Goal: Navigation & Orientation: Find specific page/section

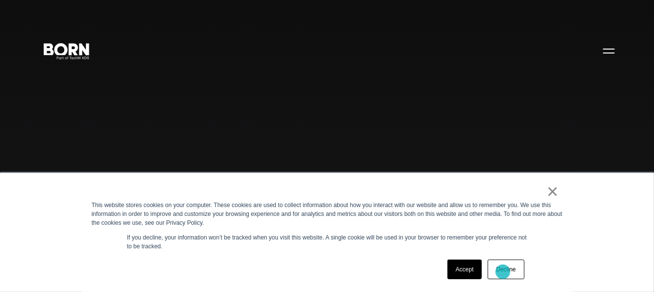
click at [503, 272] on link "Decline" at bounding box center [506, 270] width 36 height 20
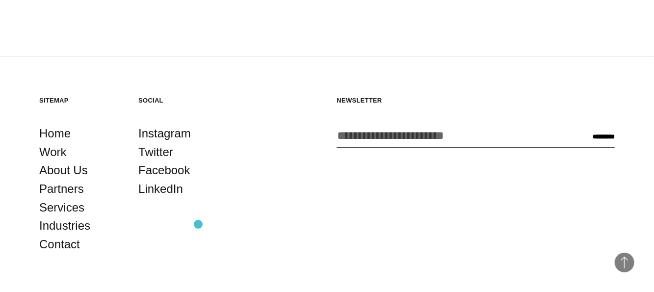
scroll to position [2224, 0]
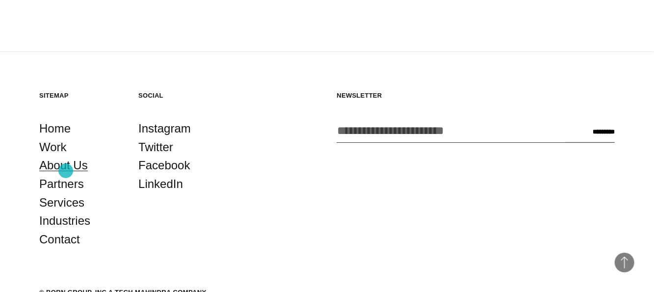
click at [66, 171] on link "About Us" at bounding box center [63, 165] width 49 height 19
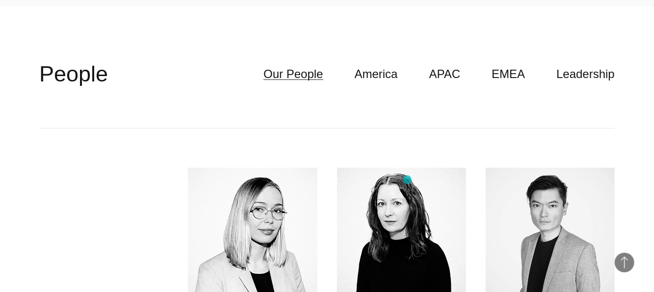
scroll to position [2307, 0]
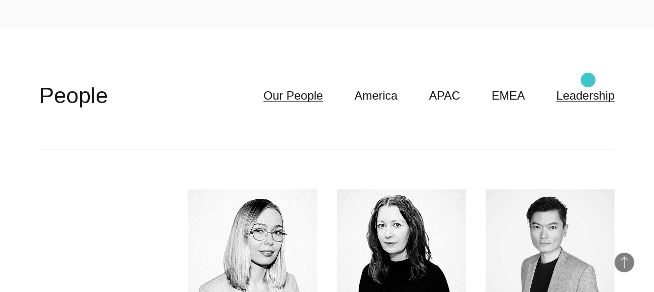
click at [588, 86] on link "Leadership" at bounding box center [586, 95] width 58 height 19
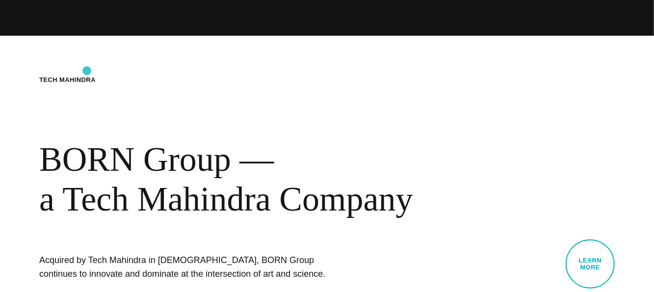
scroll to position [0, 0]
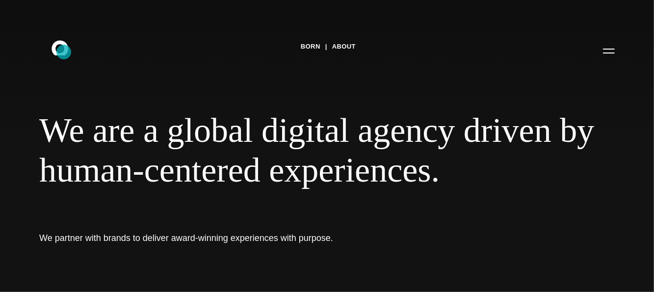
click at [64, 52] on icon at bounding box center [60, 47] width 17 height 15
